Goal: Transaction & Acquisition: Obtain resource

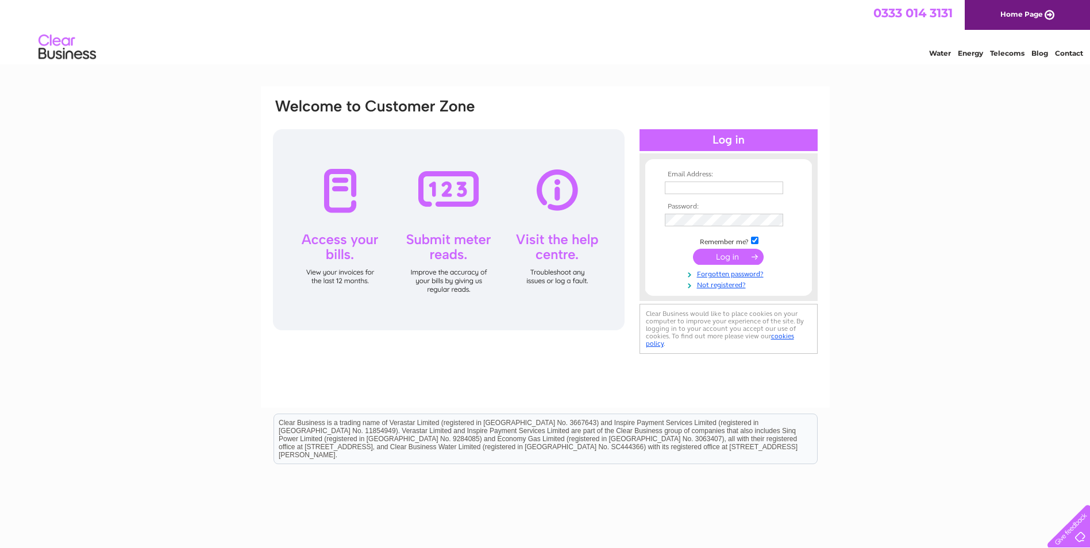
type input "jason@shinehygiene.co.uk"
click at [719, 262] on input "submit" at bounding box center [728, 257] width 71 height 16
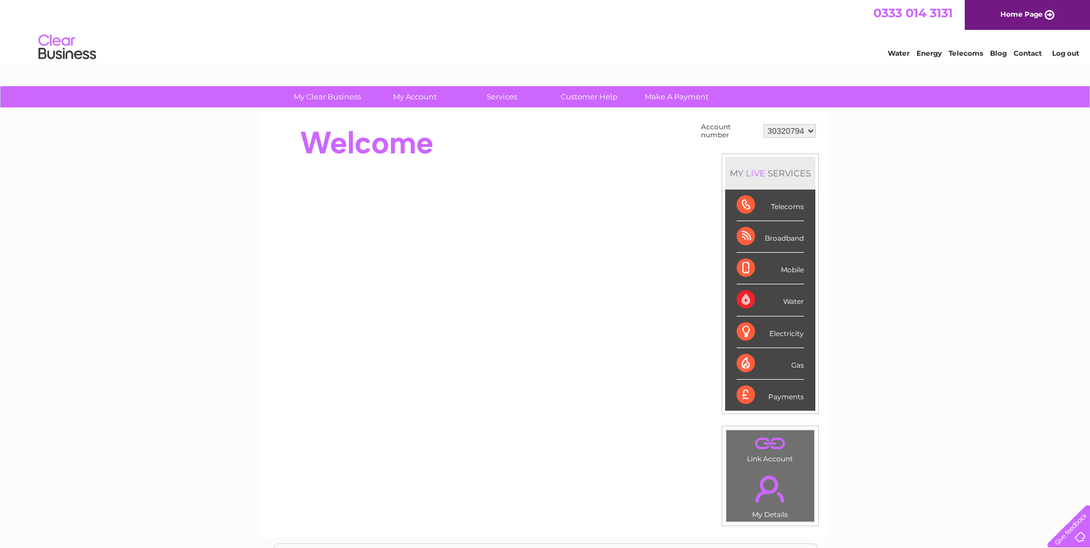
click at [791, 300] on div "Water" at bounding box center [769, 300] width 67 height 32
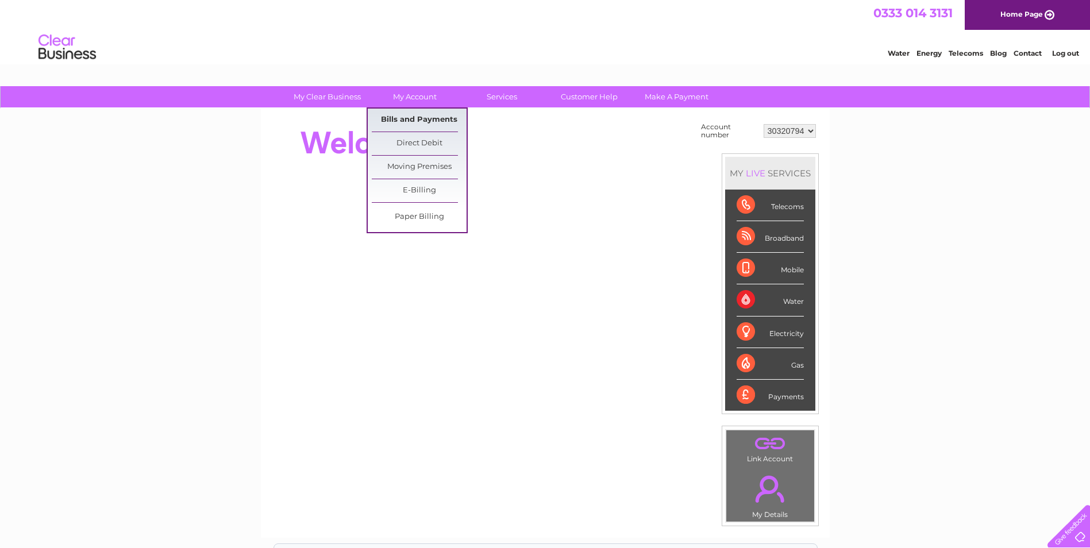
click at [433, 122] on link "Bills and Payments" at bounding box center [419, 120] width 95 height 23
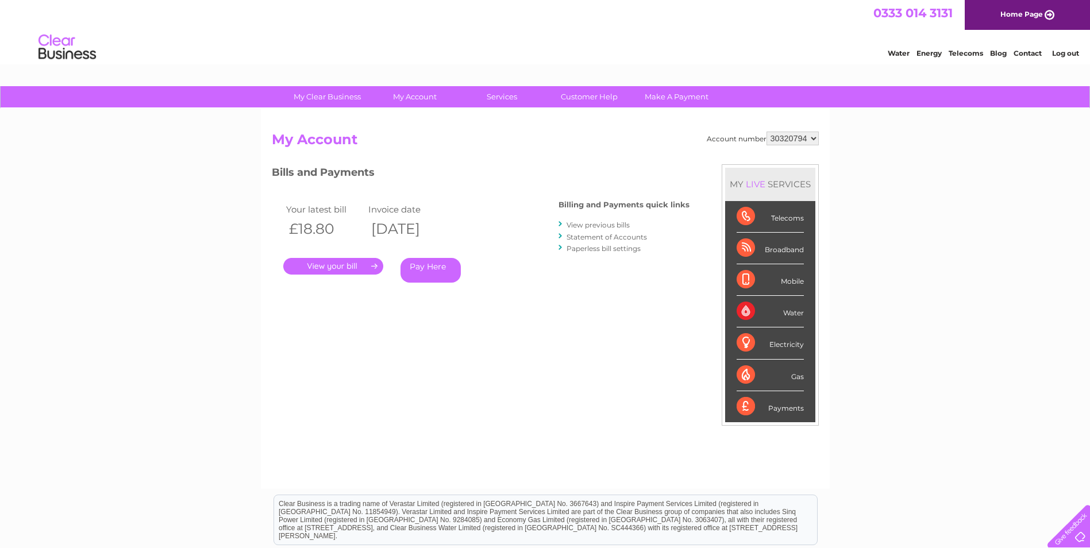
click at [336, 272] on link "." at bounding box center [333, 266] width 100 height 17
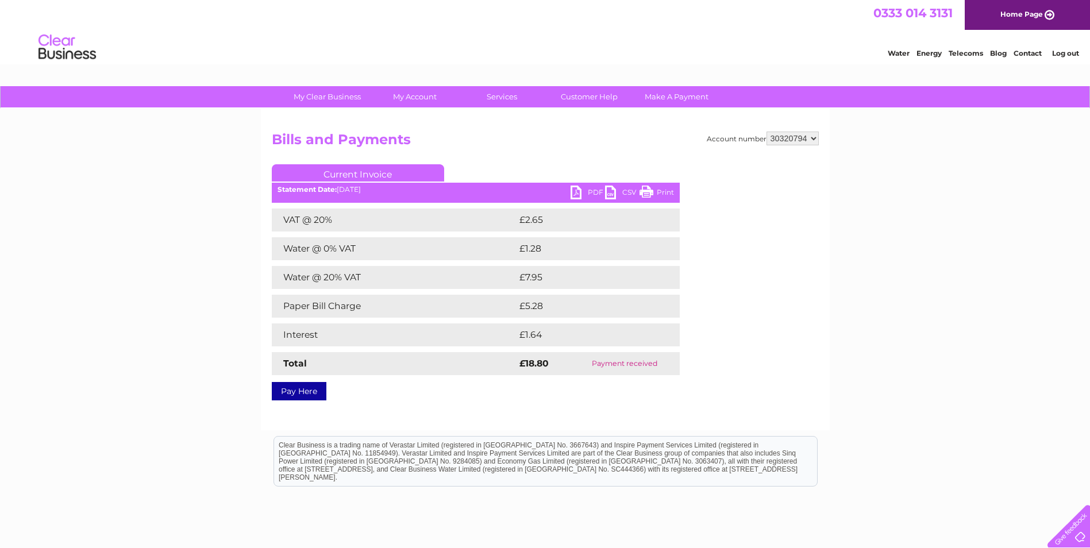
click at [572, 191] on link "PDF" at bounding box center [587, 194] width 34 height 17
